Goal: Task Accomplishment & Management: Use online tool/utility

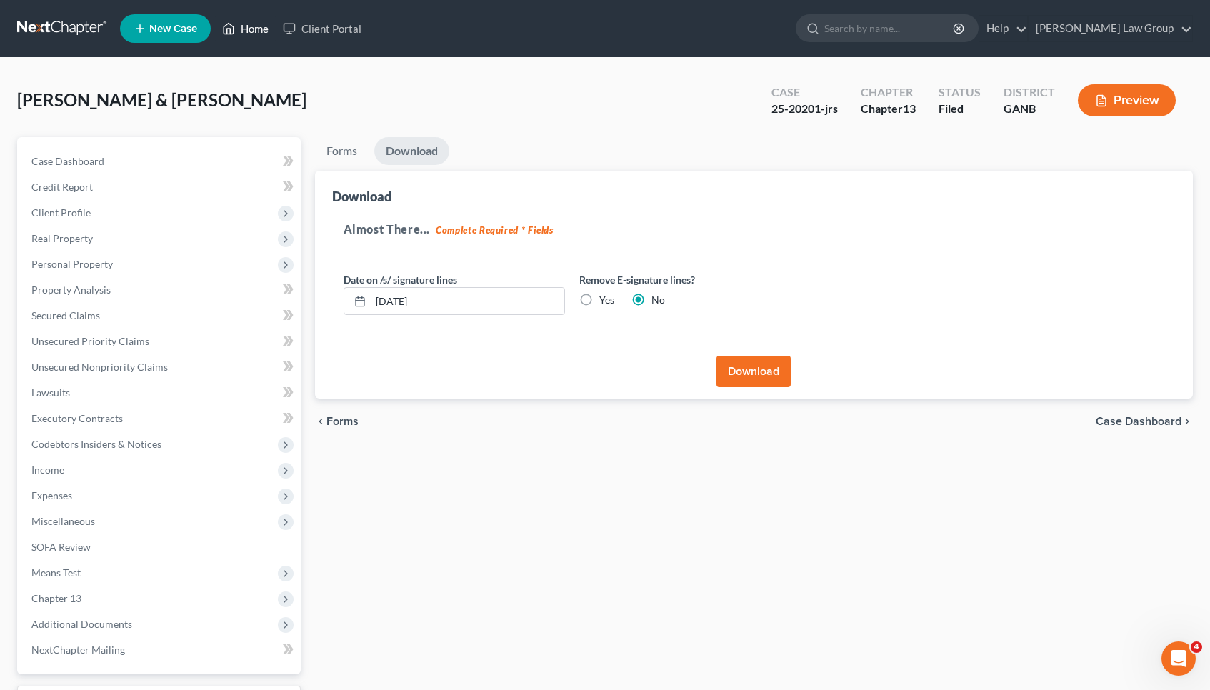
click at [246, 27] on link "Home" at bounding box center [245, 29] width 61 height 26
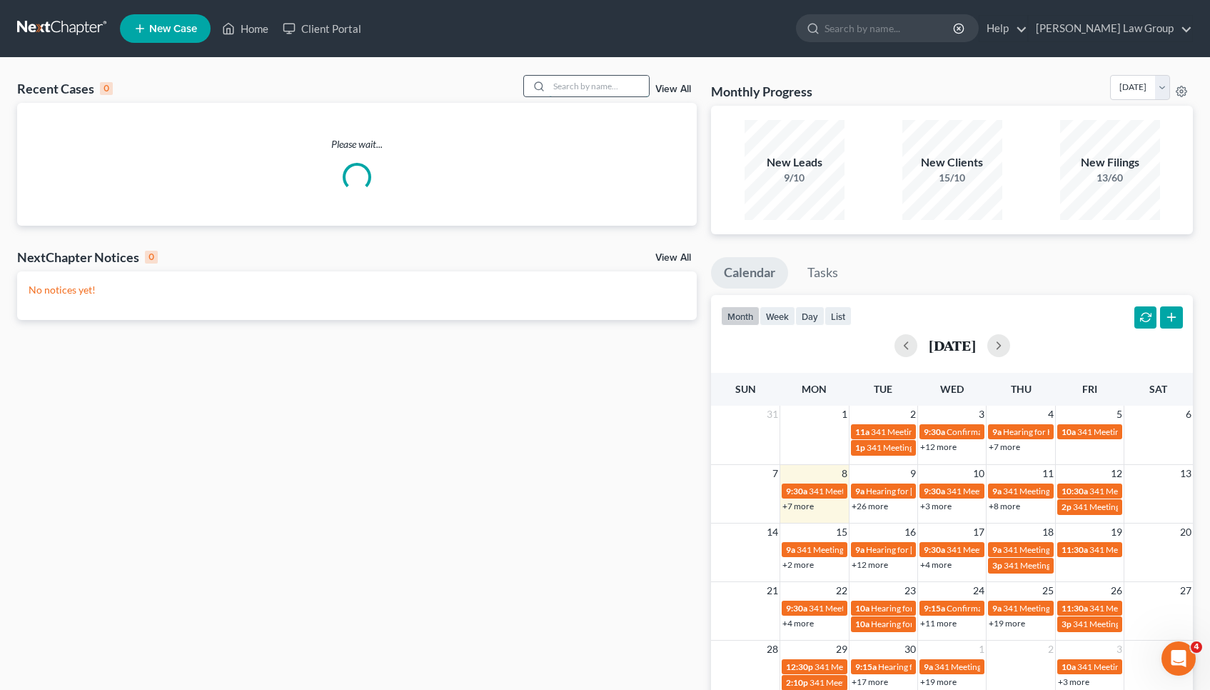
click at [583, 79] on input "search" at bounding box center [599, 86] width 100 height 21
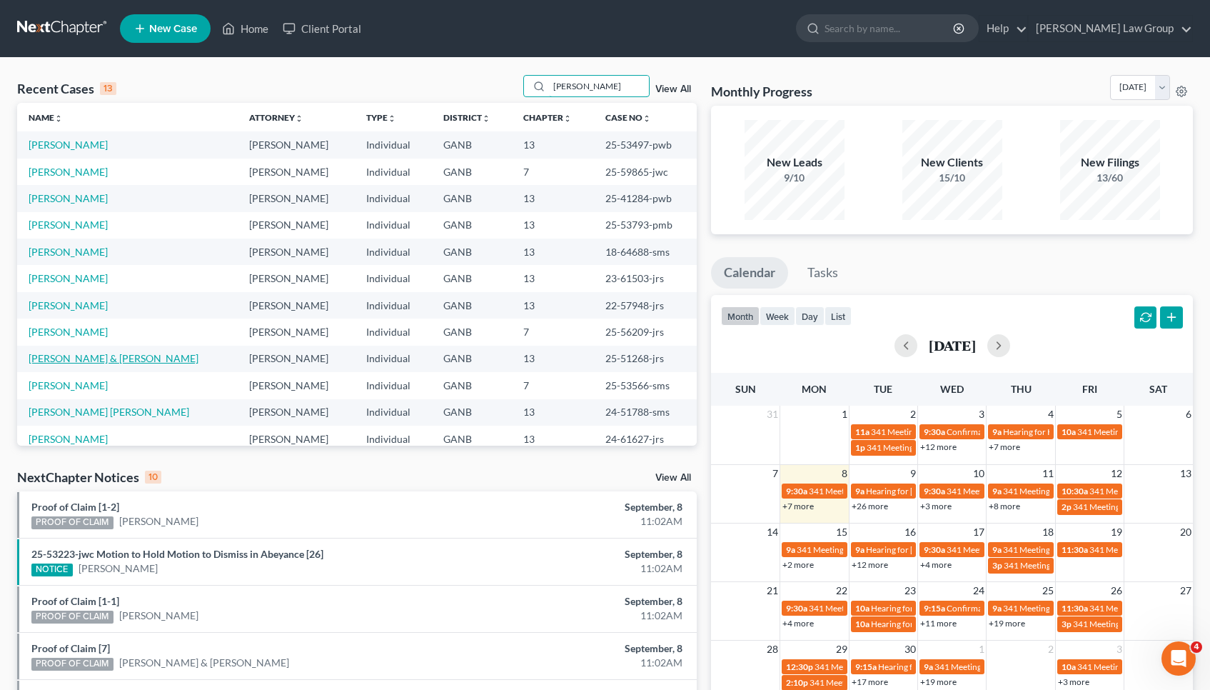
type input "[PERSON_NAME]"
click at [83, 356] on link "[PERSON_NAME] & [PERSON_NAME]" at bounding box center [114, 358] width 170 height 12
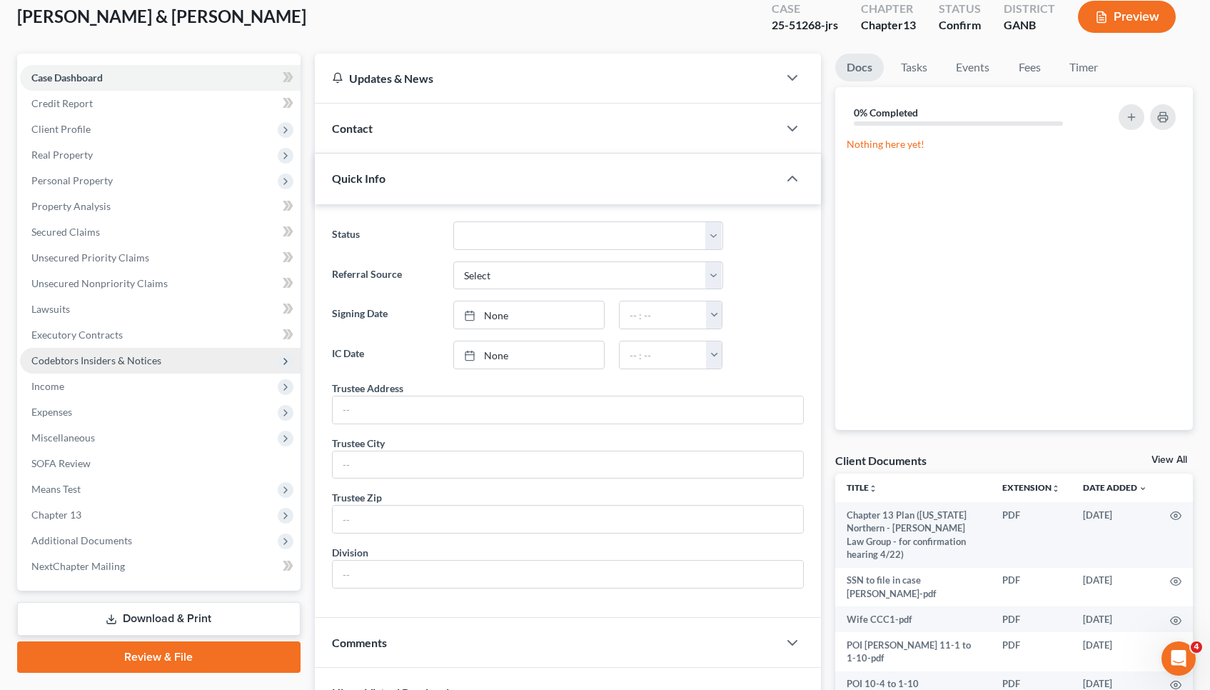
scroll to position [82, 0]
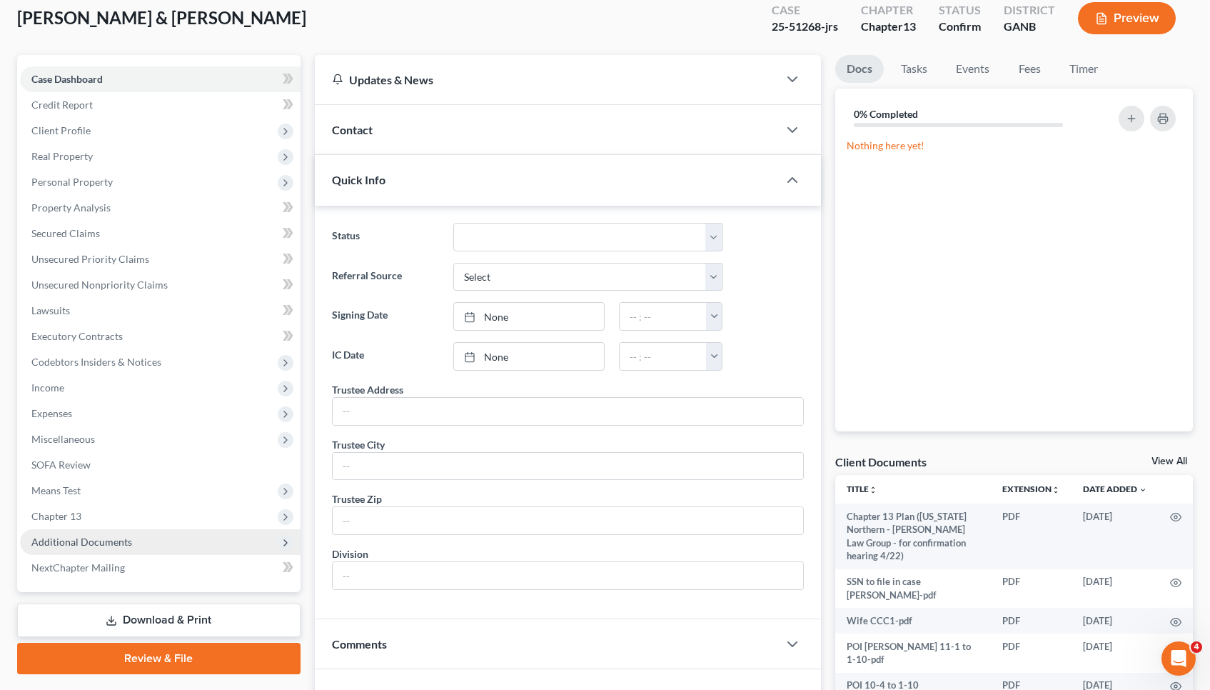
click at [77, 540] on span "Additional Documents" at bounding box center [81, 542] width 101 height 12
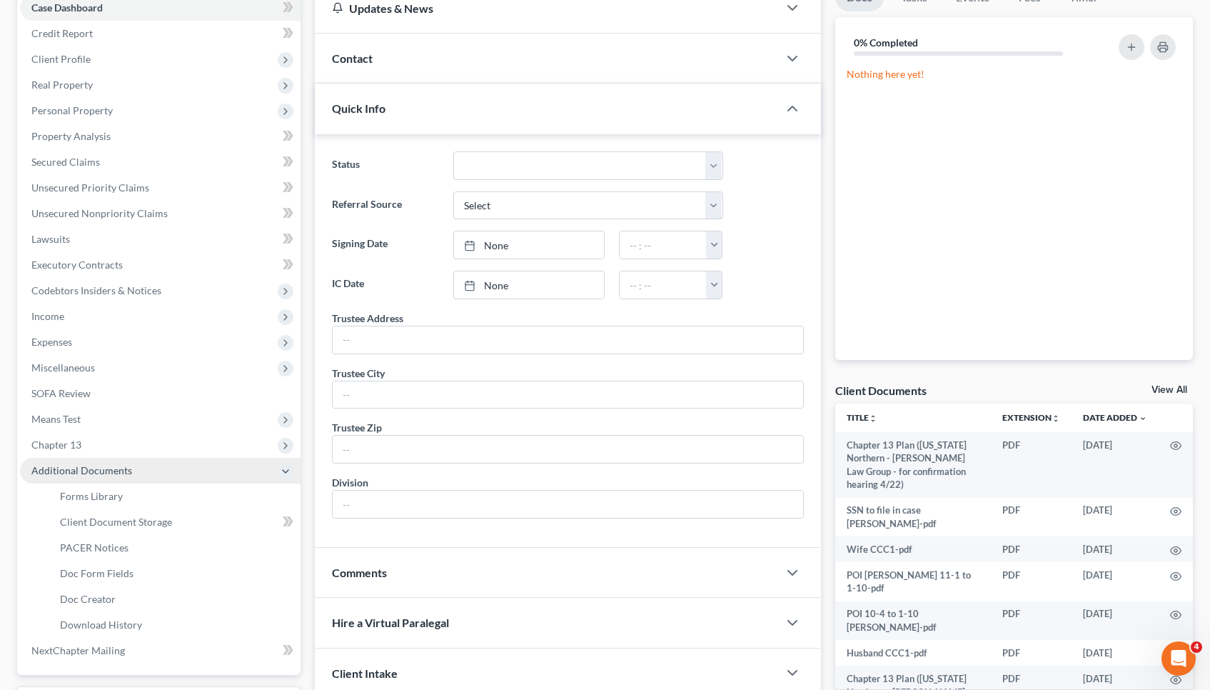
scroll to position [159, 0]
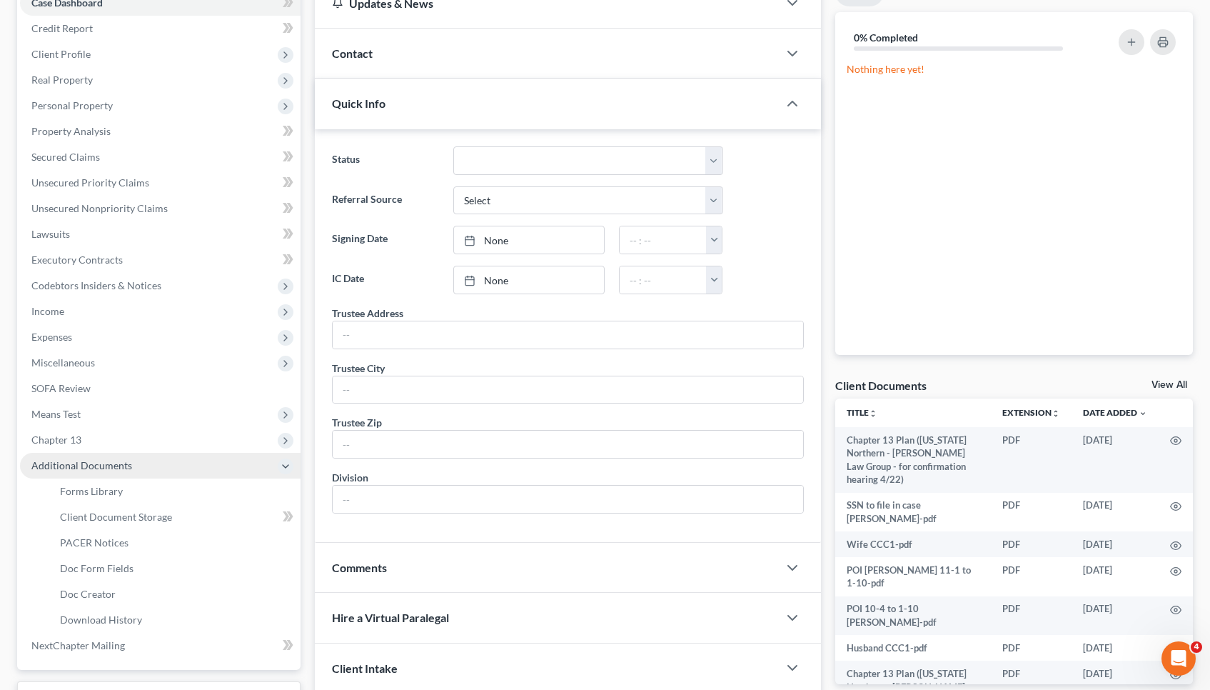
click at [77, 540] on span "PACER Notices" at bounding box center [94, 542] width 69 height 12
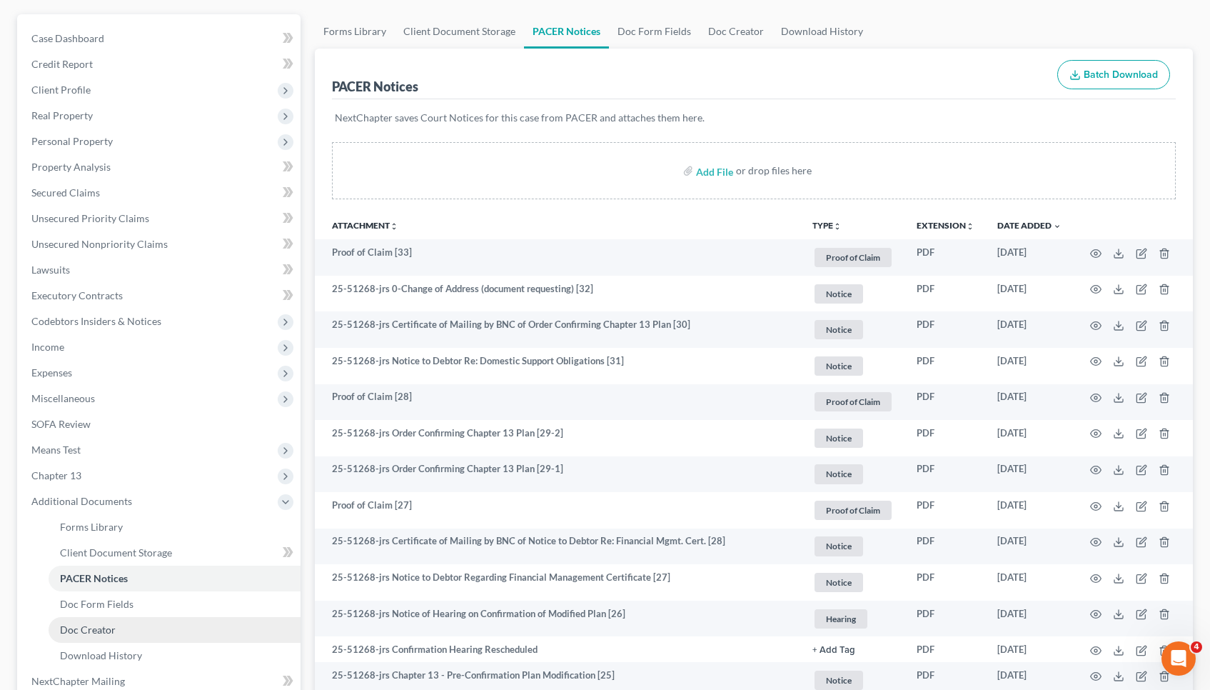
scroll to position [123, 0]
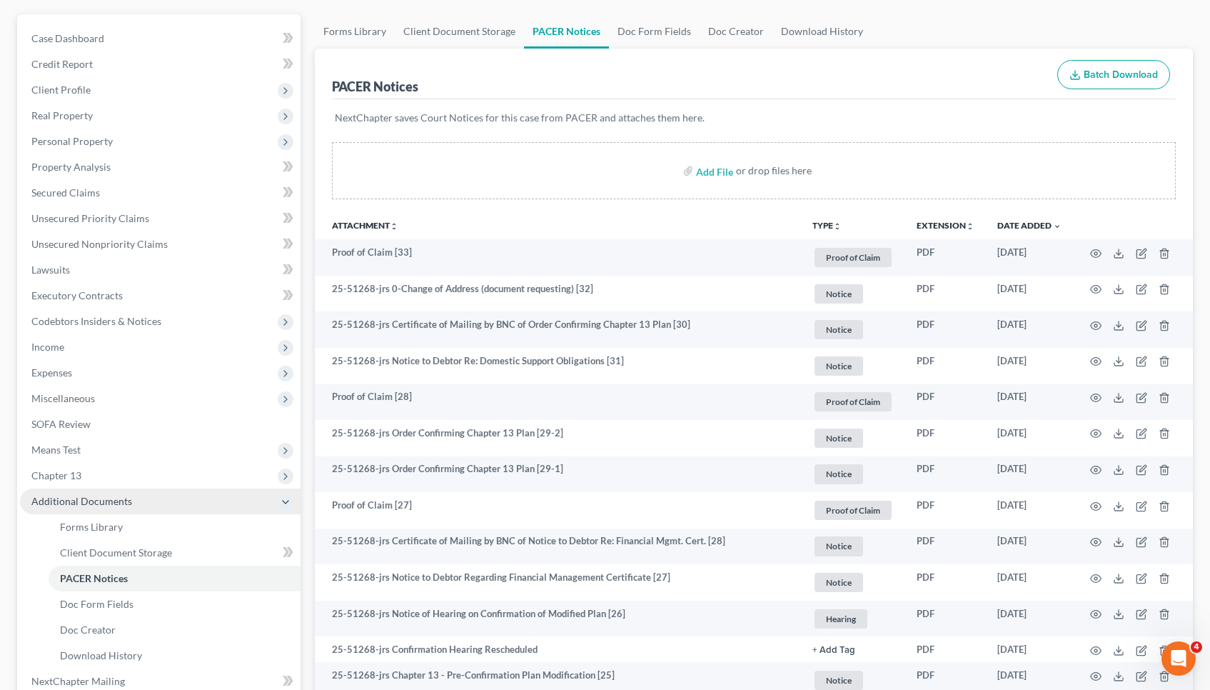
click at [129, 494] on span "Additional Documents" at bounding box center [160, 501] width 281 height 26
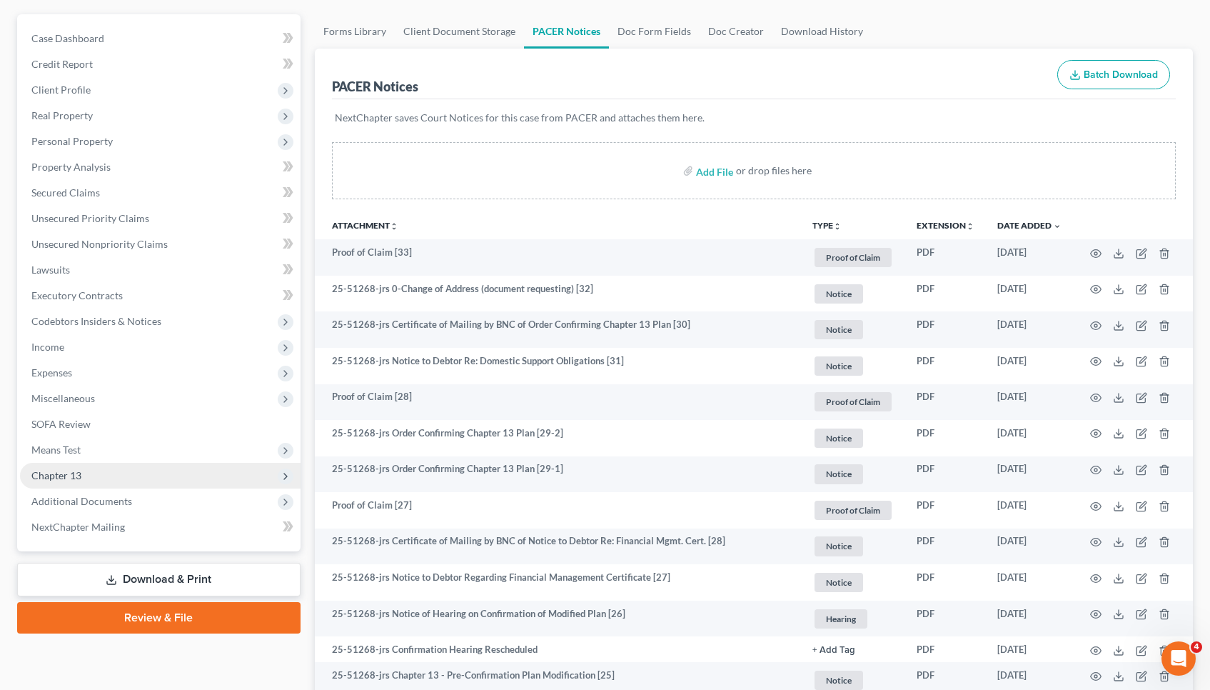
click at [116, 482] on span "Chapter 13" at bounding box center [160, 476] width 281 height 26
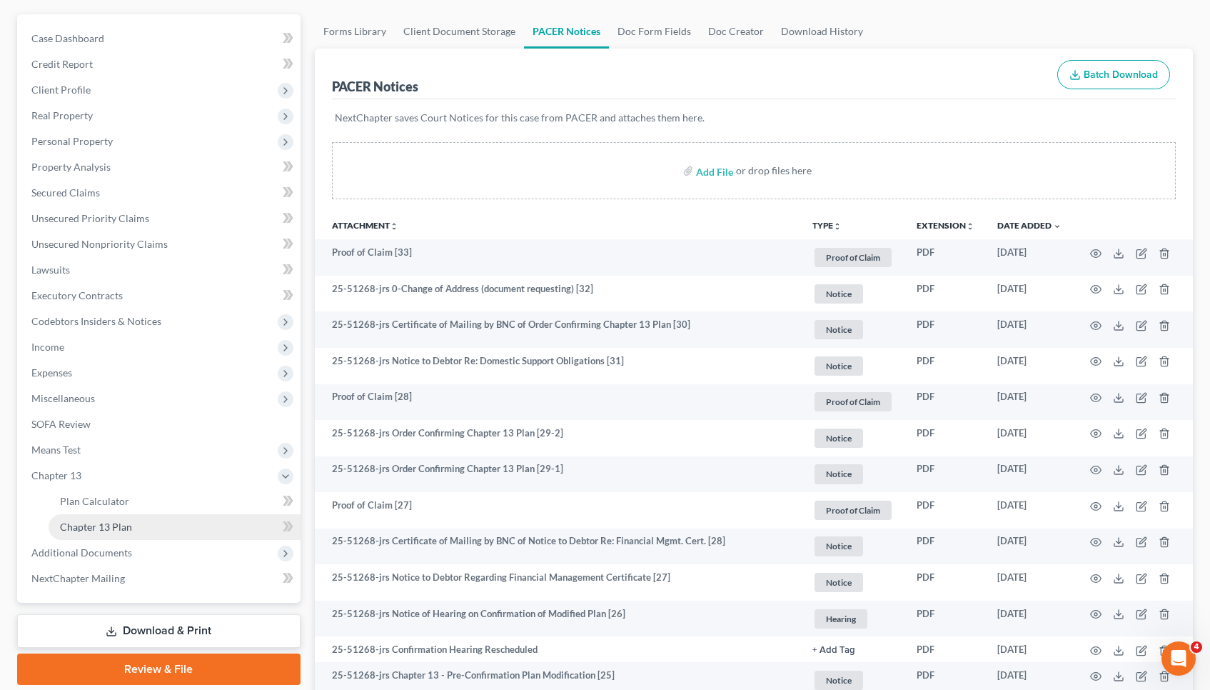
click at [118, 523] on span "Chapter 13 Plan" at bounding box center [96, 527] width 72 height 12
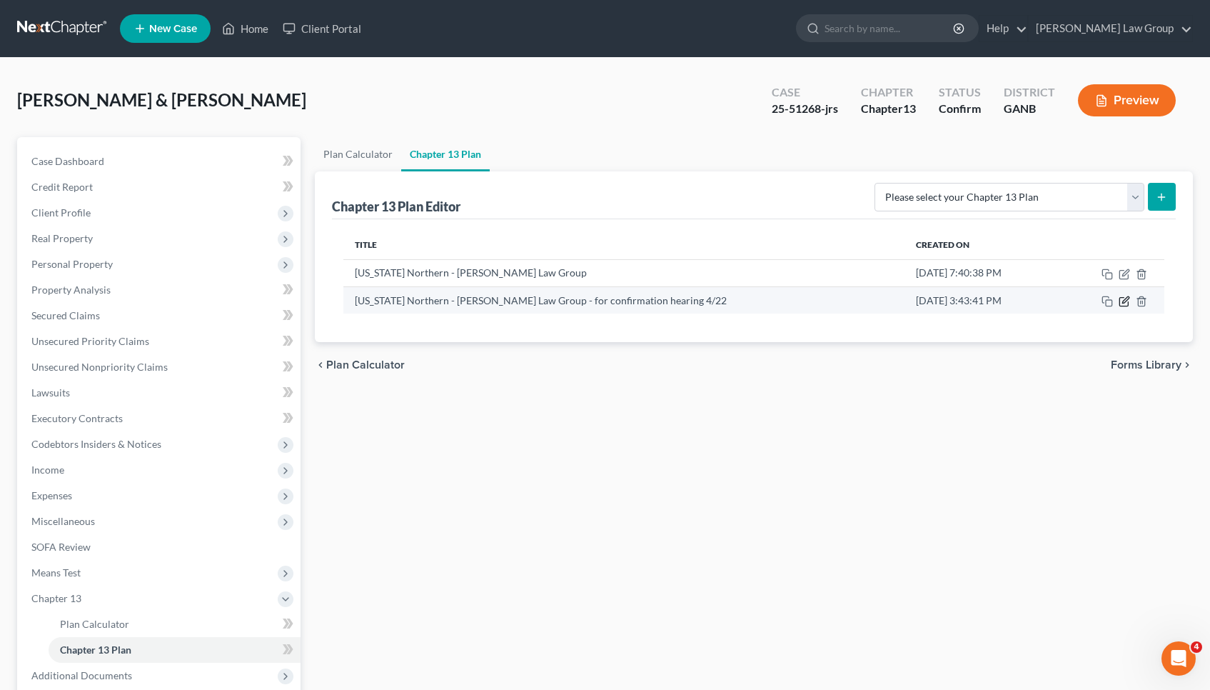
click at [1124, 302] on icon "button" at bounding box center [1124, 301] width 11 height 11
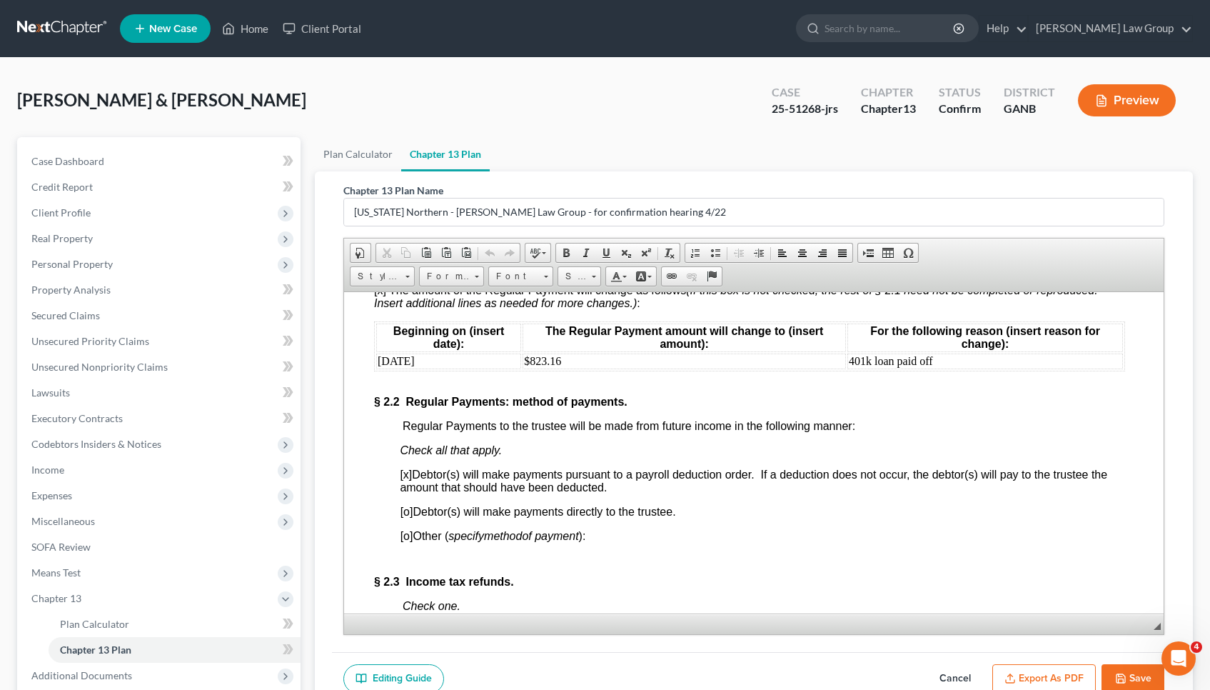
scroll to position [1412, 5]
